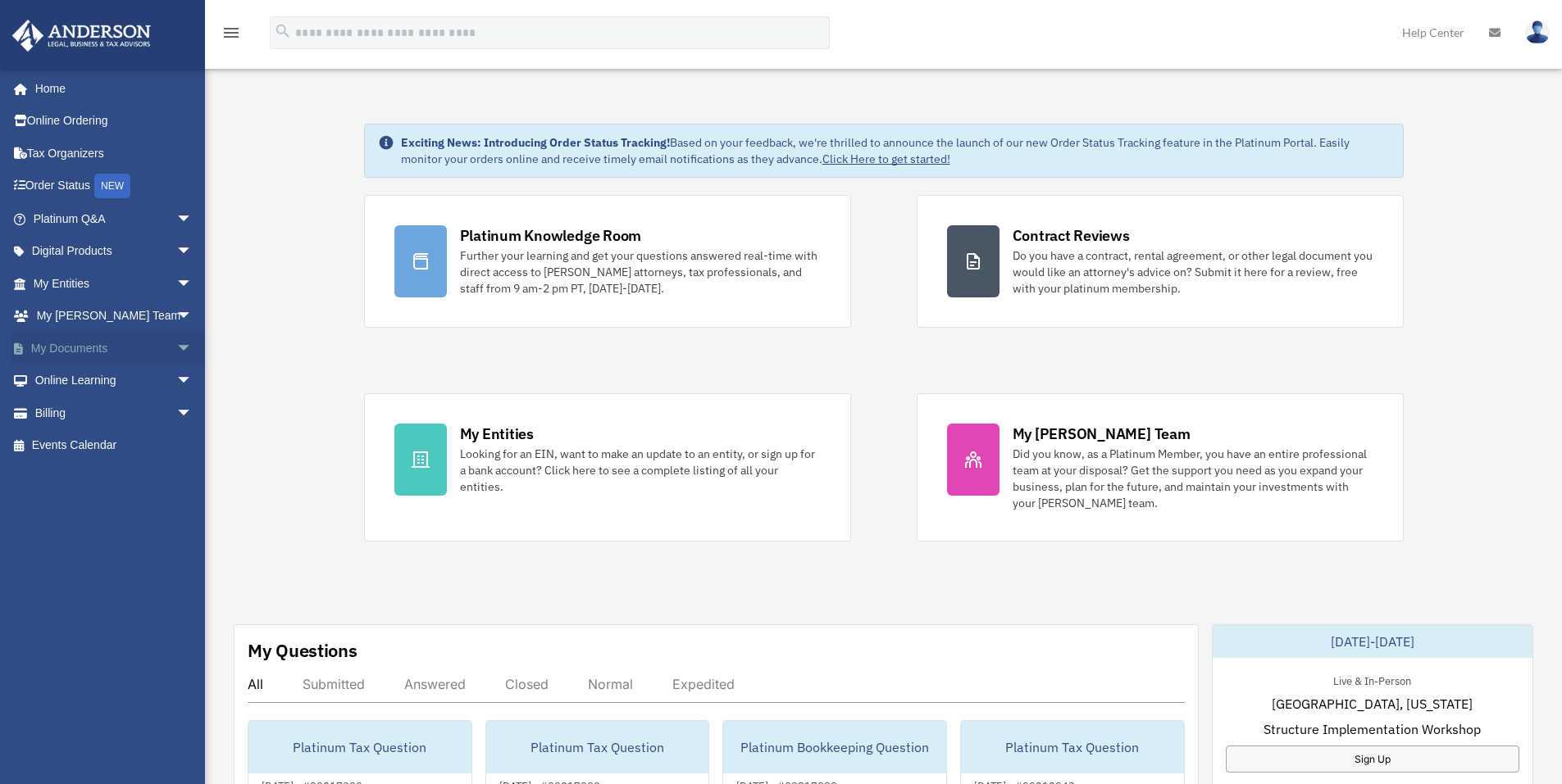
click at [177, 350] on span "arrow_drop_down" at bounding box center [193, 348] width 33 height 34
click at [63, 376] on link "Box" at bounding box center [120, 381] width 194 height 33
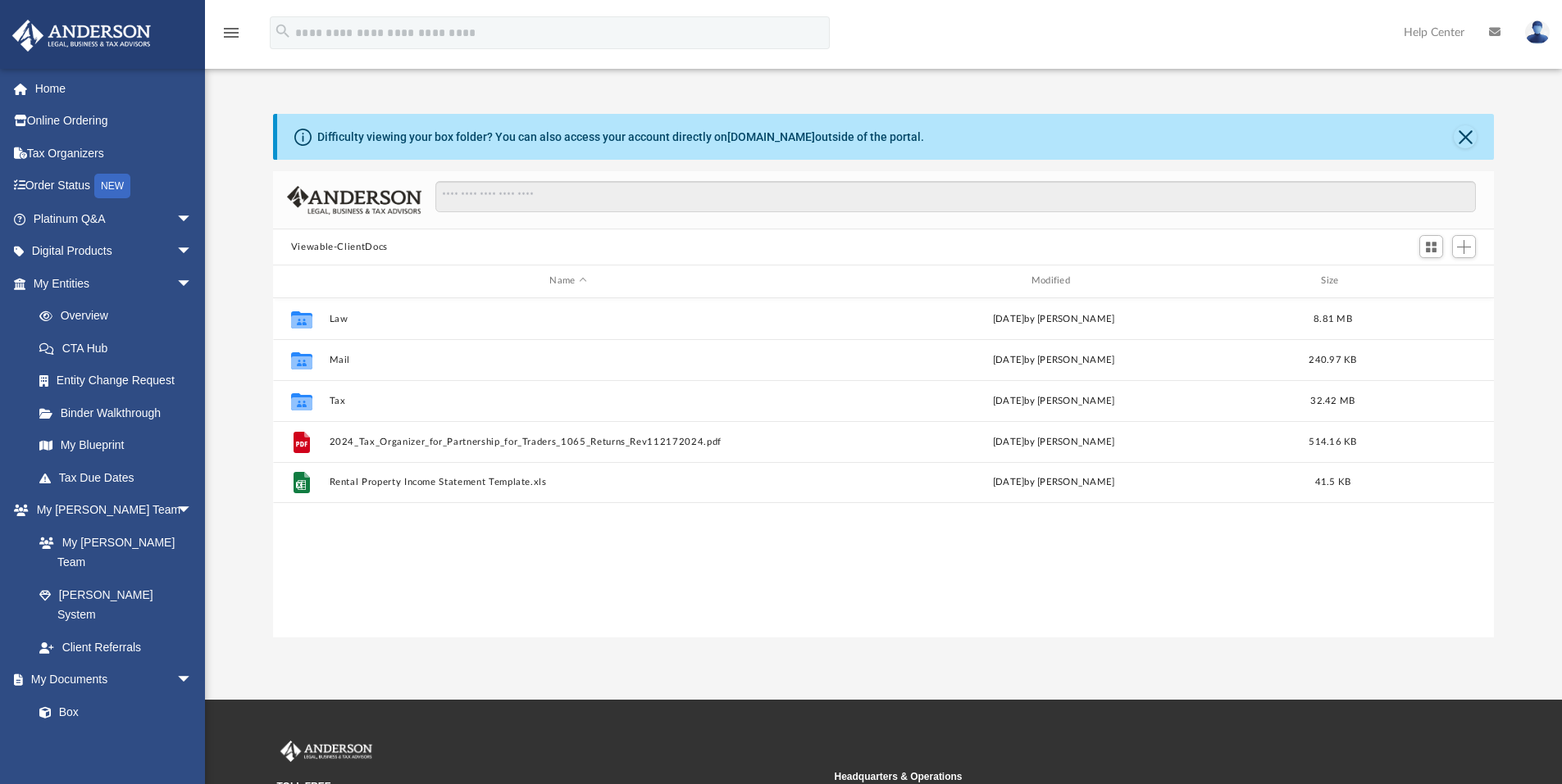
scroll to position [361, 1208]
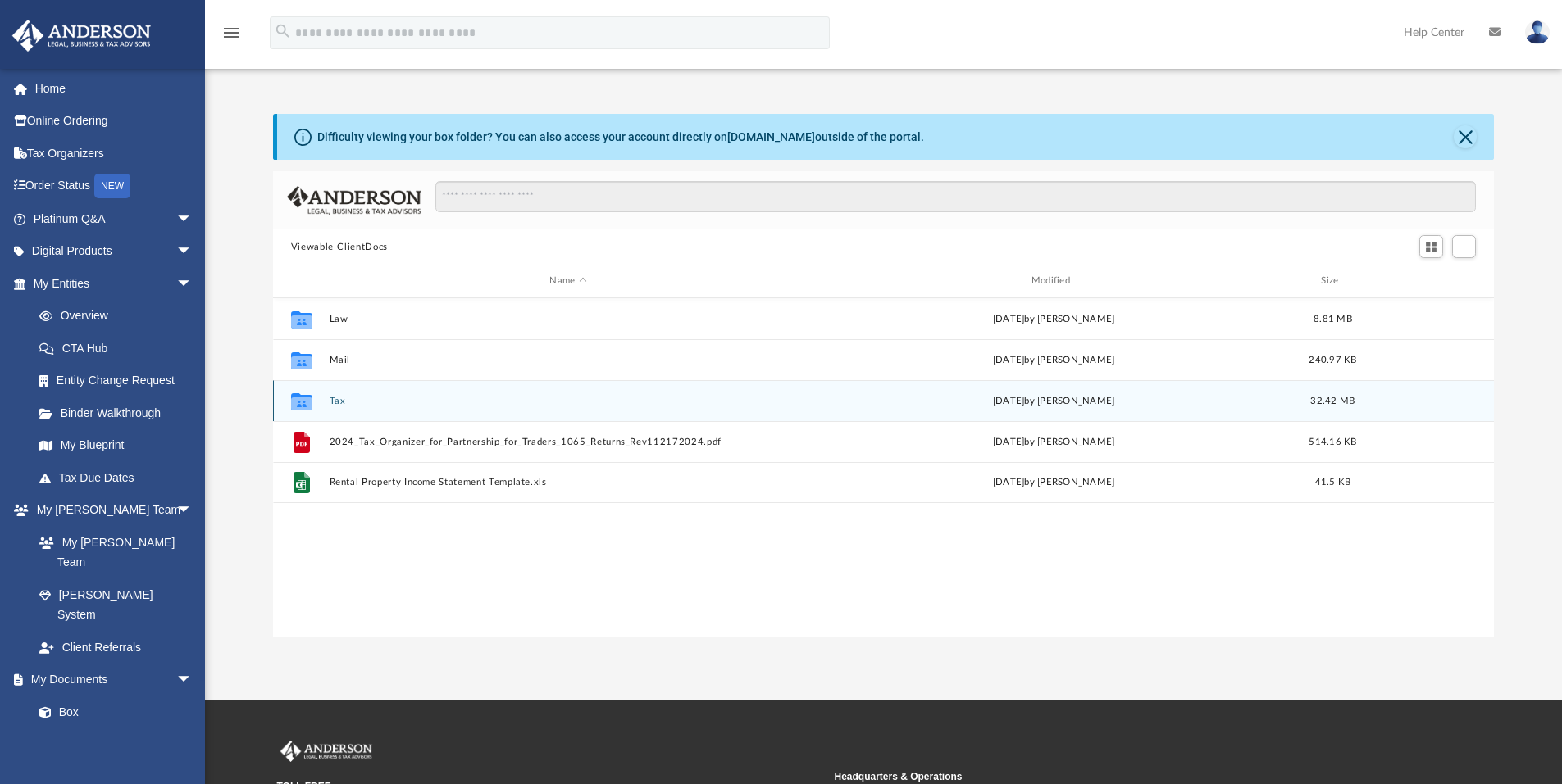
click at [1139, 398] on div "[DATE] by [PERSON_NAME]" at bounding box center [1053, 400] width 478 height 15
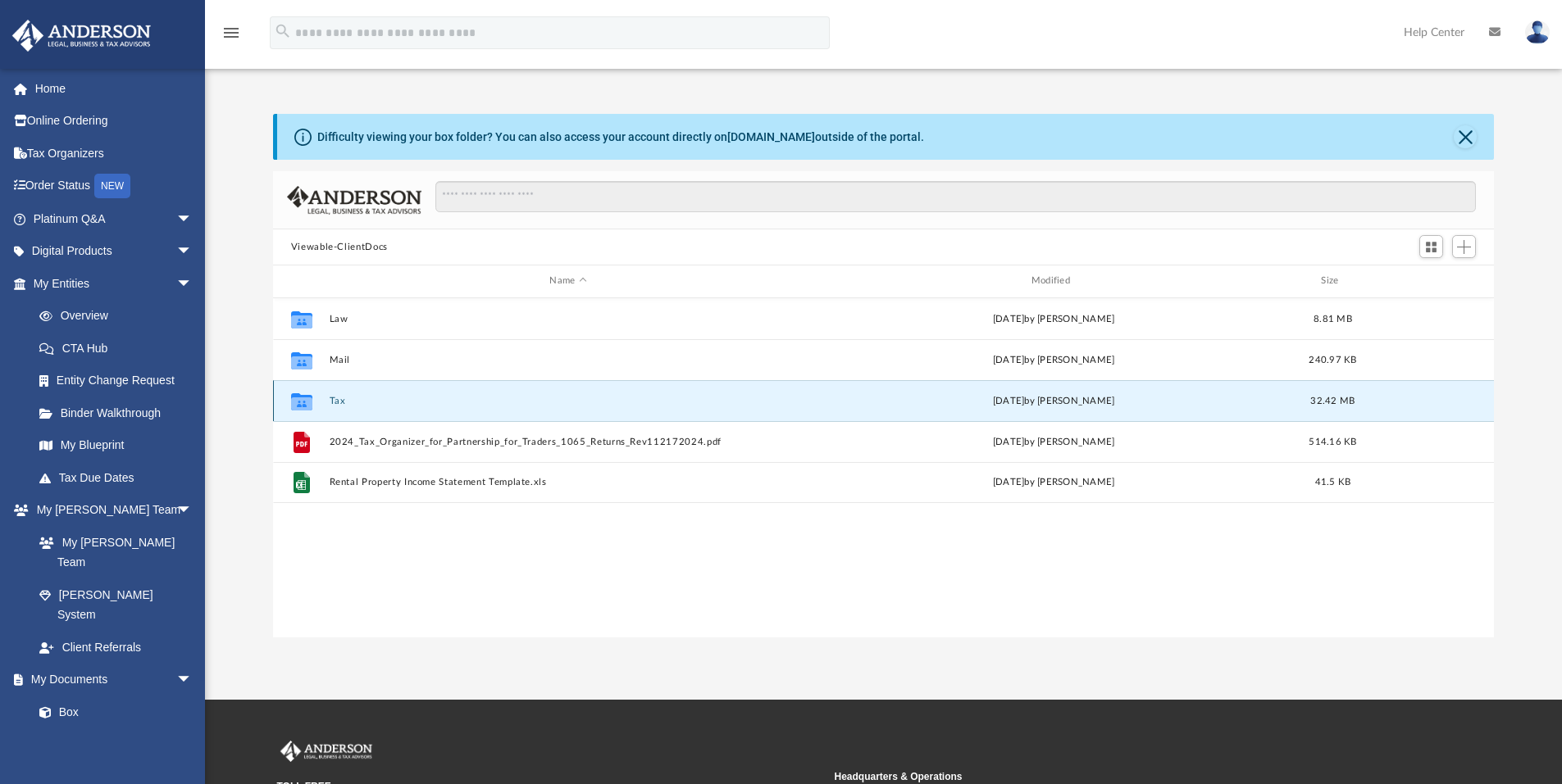
click at [1139, 398] on div "[DATE] by [PERSON_NAME]" at bounding box center [1053, 400] width 478 height 15
click at [349, 405] on button "Tax" at bounding box center [568, 401] width 478 height 10
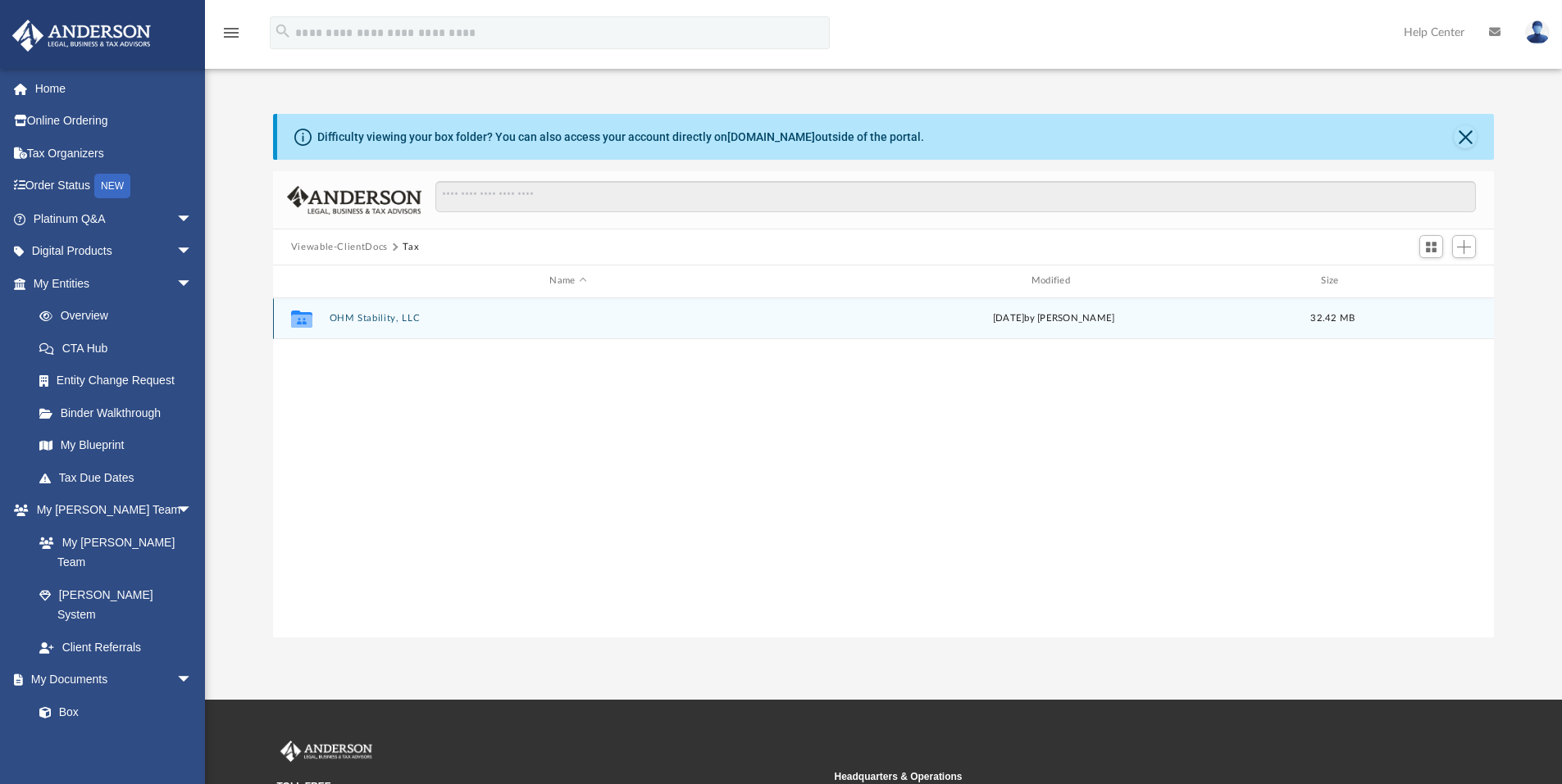
click at [410, 316] on button "OHM Stability, LLC" at bounding box center [568, 318] width 478 height 10
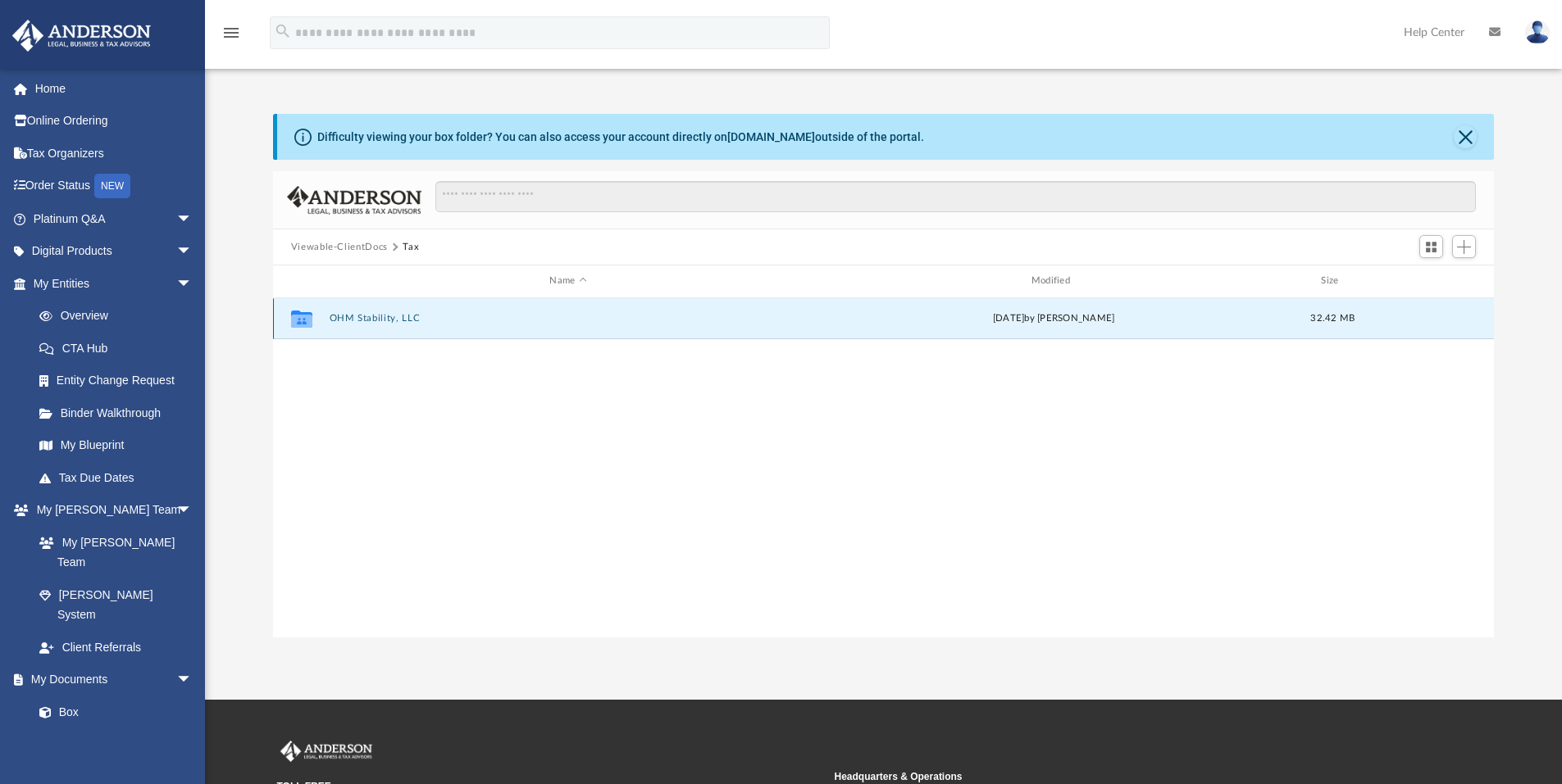
click at [410, 316] on button "OHM Stability, LLC" at bounding box center [568, 318] width 478 height 10
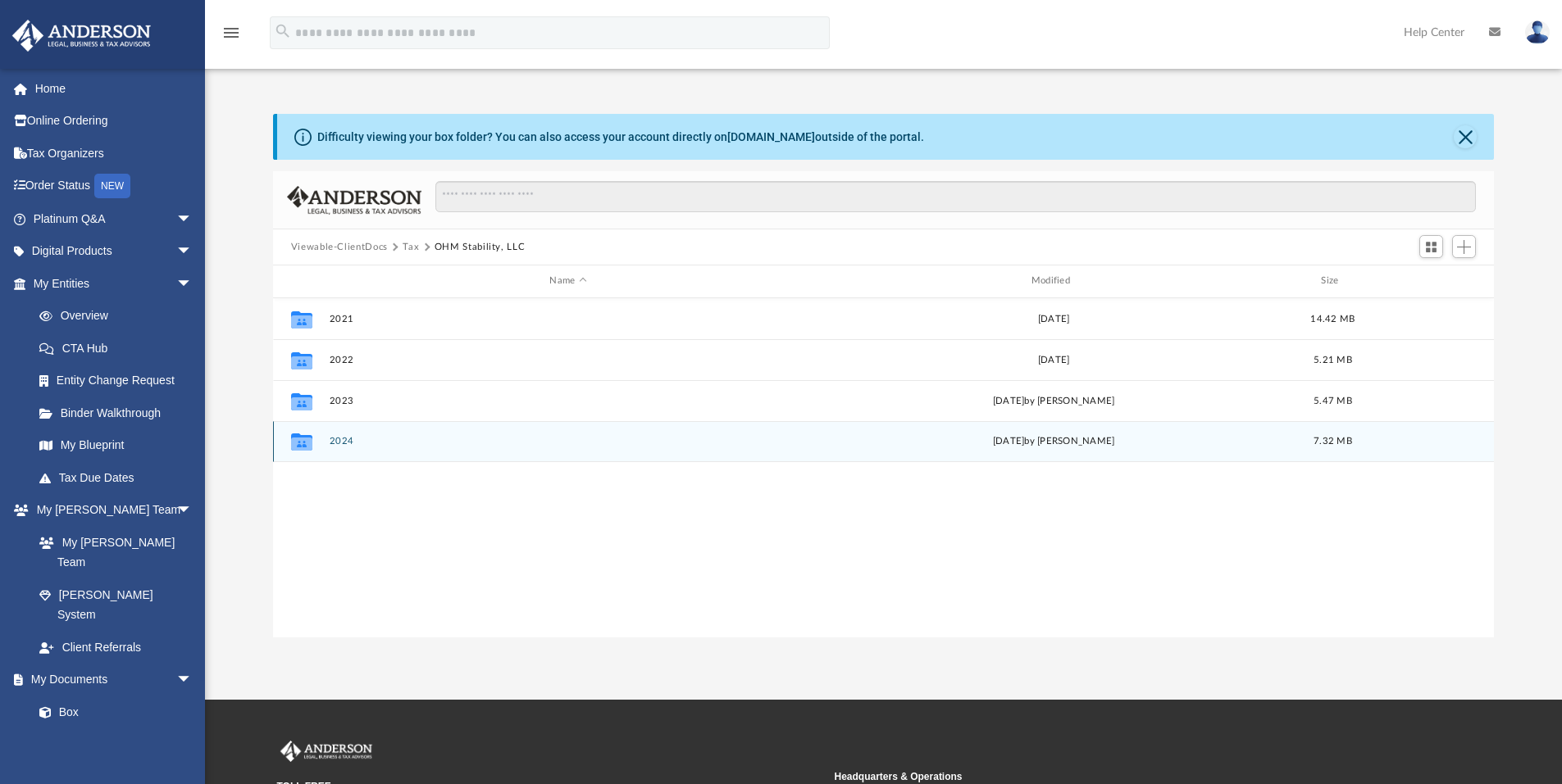
click at [455, 457] on div "Collaborated Folder 2024 [DATE] by [PERSON_NAME] 7.32 MB" at bounding box center [883, 441] width 1222 height 41
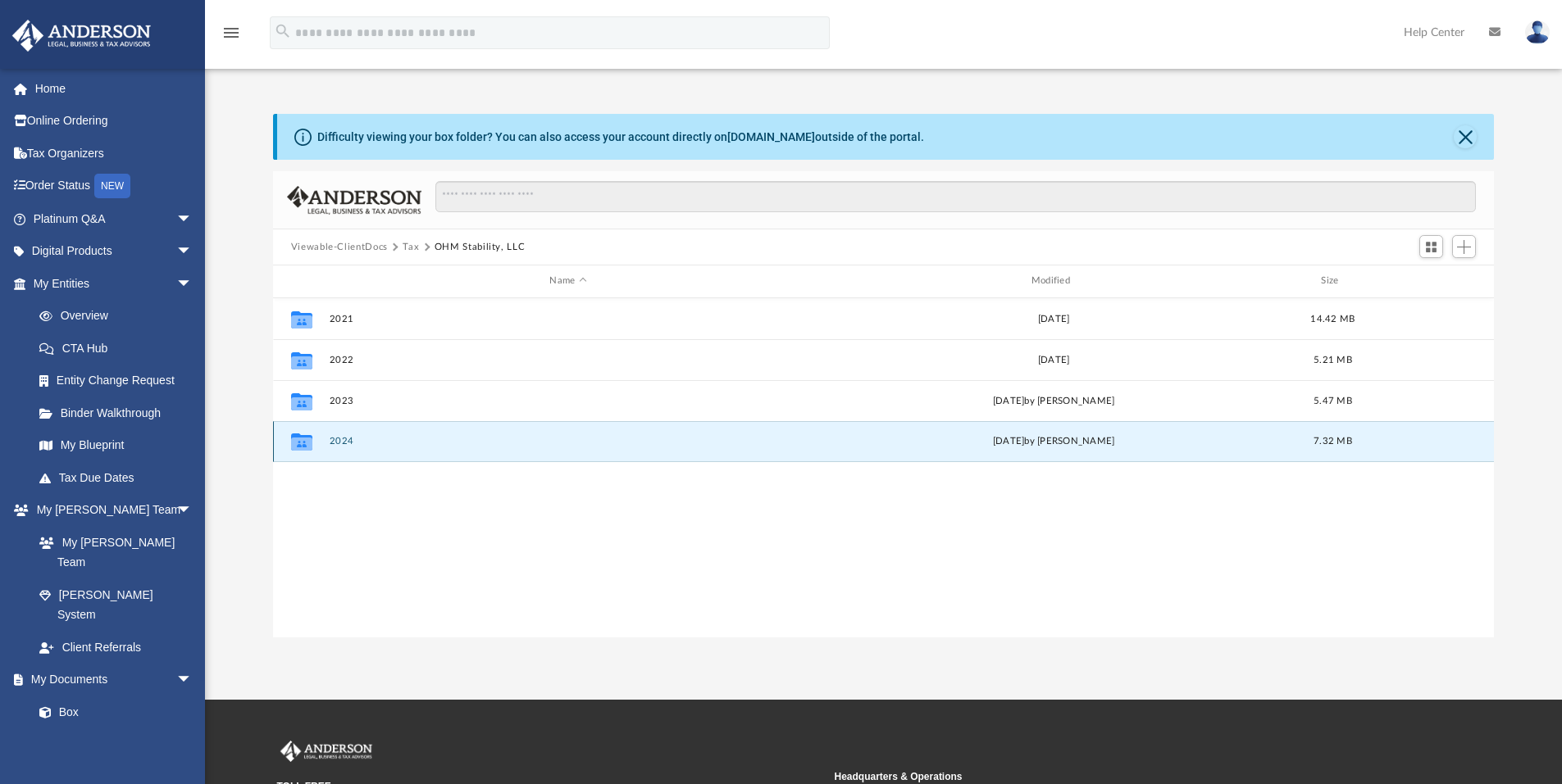
click at [455, 457] on div "Collaborated Folder 2024 [DATE] by [PERSON_NAME] 7.32 MB" at bounding box center [883, 441] width 1222 height 41
click at [318, 440] on div "Collaborated Folder" at bounding box center [301, 441] width 41 height 26
click at [300, 435] on icon "grid" at bounding box center [301, 442] width 22 height 17
click at [1468, 134] on button "Close" at bounding box center [1465, 137] width 23 height 23
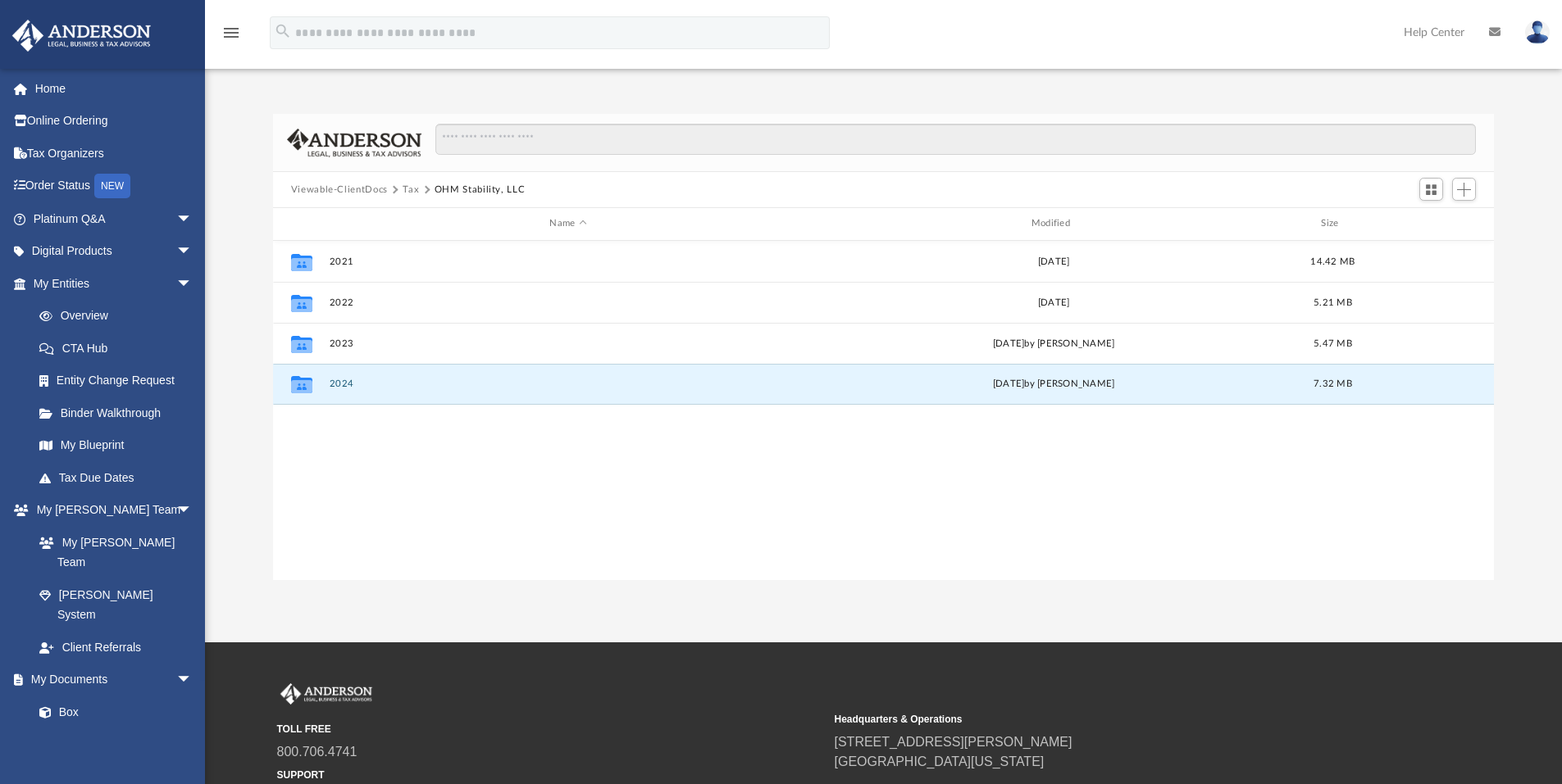
click at [723, 485] on div "Collaborated Folder 2021 [DATE] 14.42 MB Collaborated Folder 2022 [DATE] 5.21 M…" at bounding box center [883, 410] width 1222 height 339
click at [953, 386] on div "[DATE] by [PERSON_NAME]" at bounding box center [1053, 383] width 478 height 15
click at [946, 389] on div "[DATE] by [PERSON_NAME]" at bounding box center [1053, 383] width 478 height 15
drag, startPoint x: 946, startPoint y: 389, endPoint x: 792, endPoint y: 521, distance: 202.8
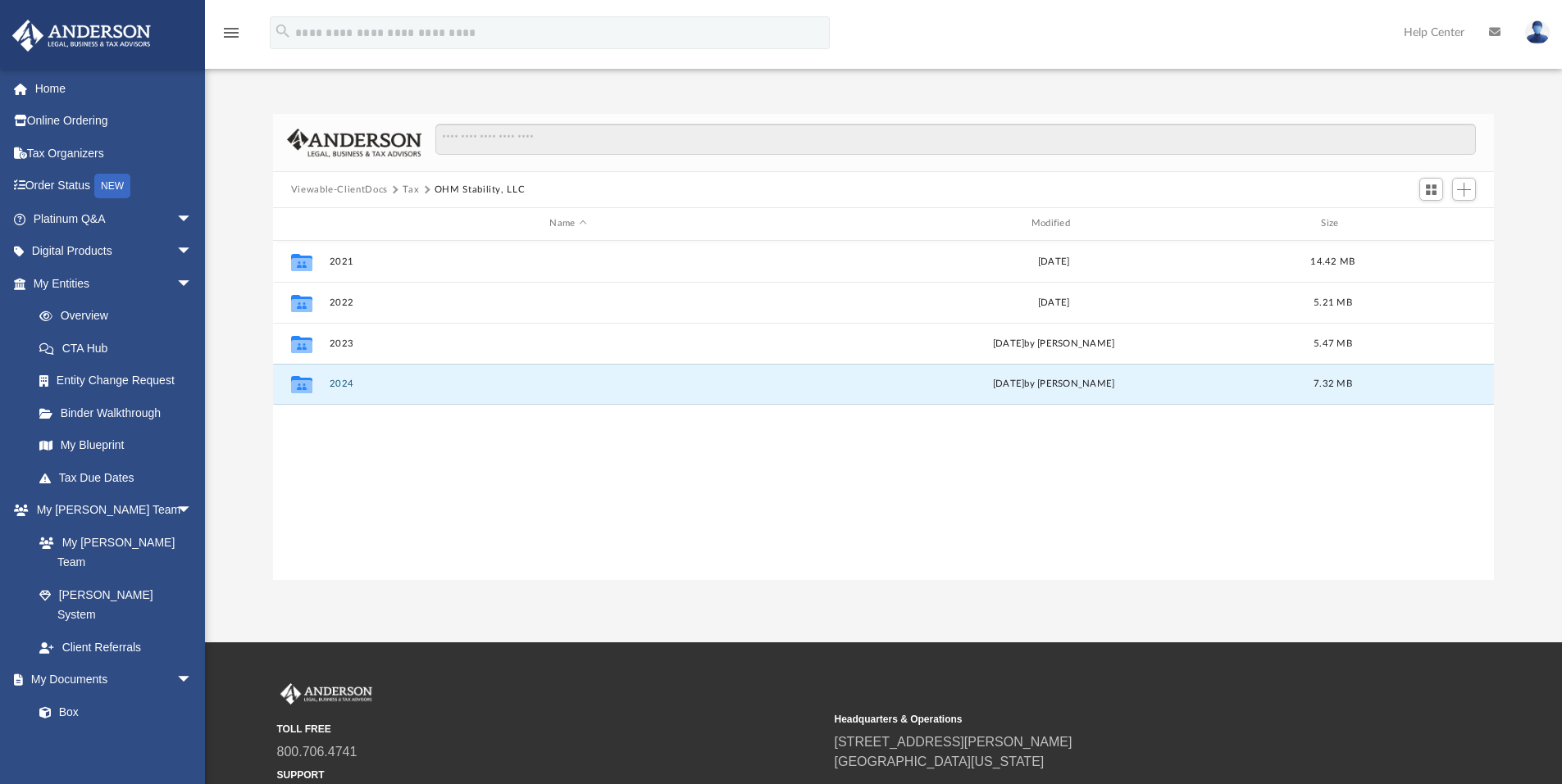
click at [792, 521] on div "Collaborated Folder 2021 [DATE] 14.42 MB Collaborated Folder 2022 [DATE] 5.21 M…" at bounding box center [883, 410] width 1222 height 339
click at [349, 383] on button "2024" at bounding box center [568, 383] width 478 height 10
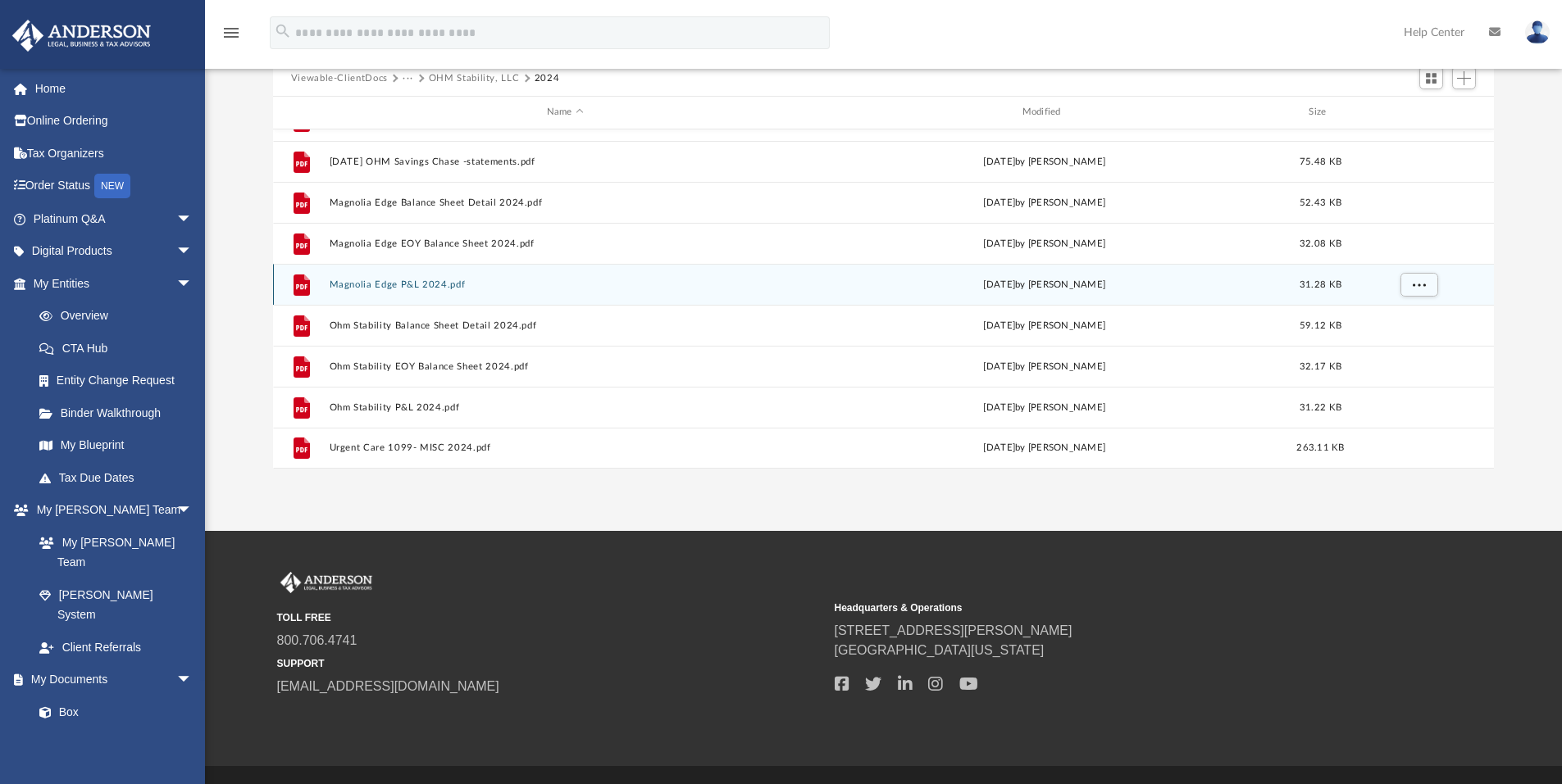
scroll to position [151, 0]
